Goal: Navigation & Orientation: Find specific page/section

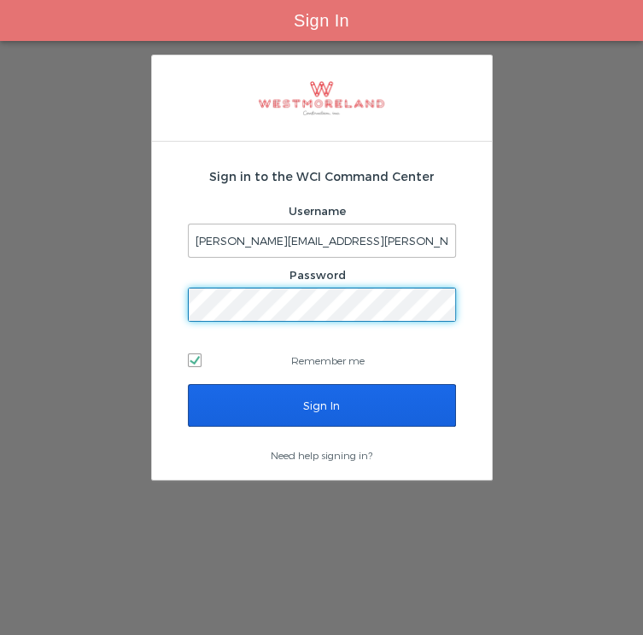
click at [248, 395] on input "Sign In" at bounding box center [322, 405] width 268 height 43
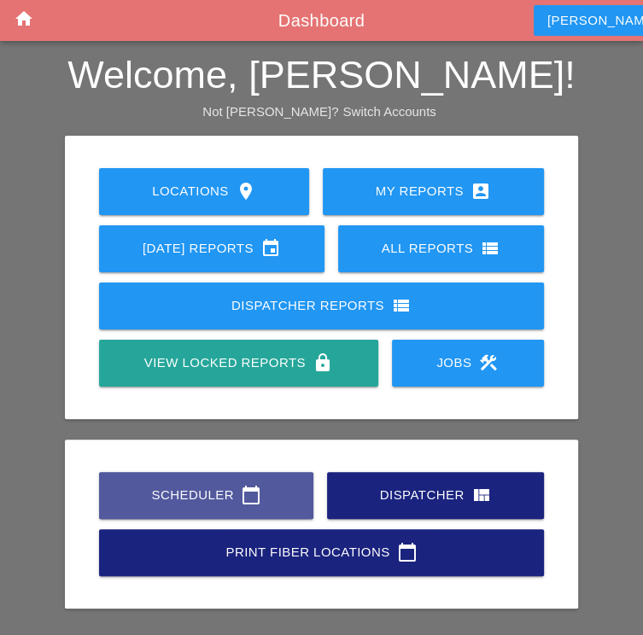
click at [222, 496] on div "Scheduler calendar_today" at bounding box center [206, 495] width 160 height 20
